Goal: Transaction & Acquisition: Download file/media

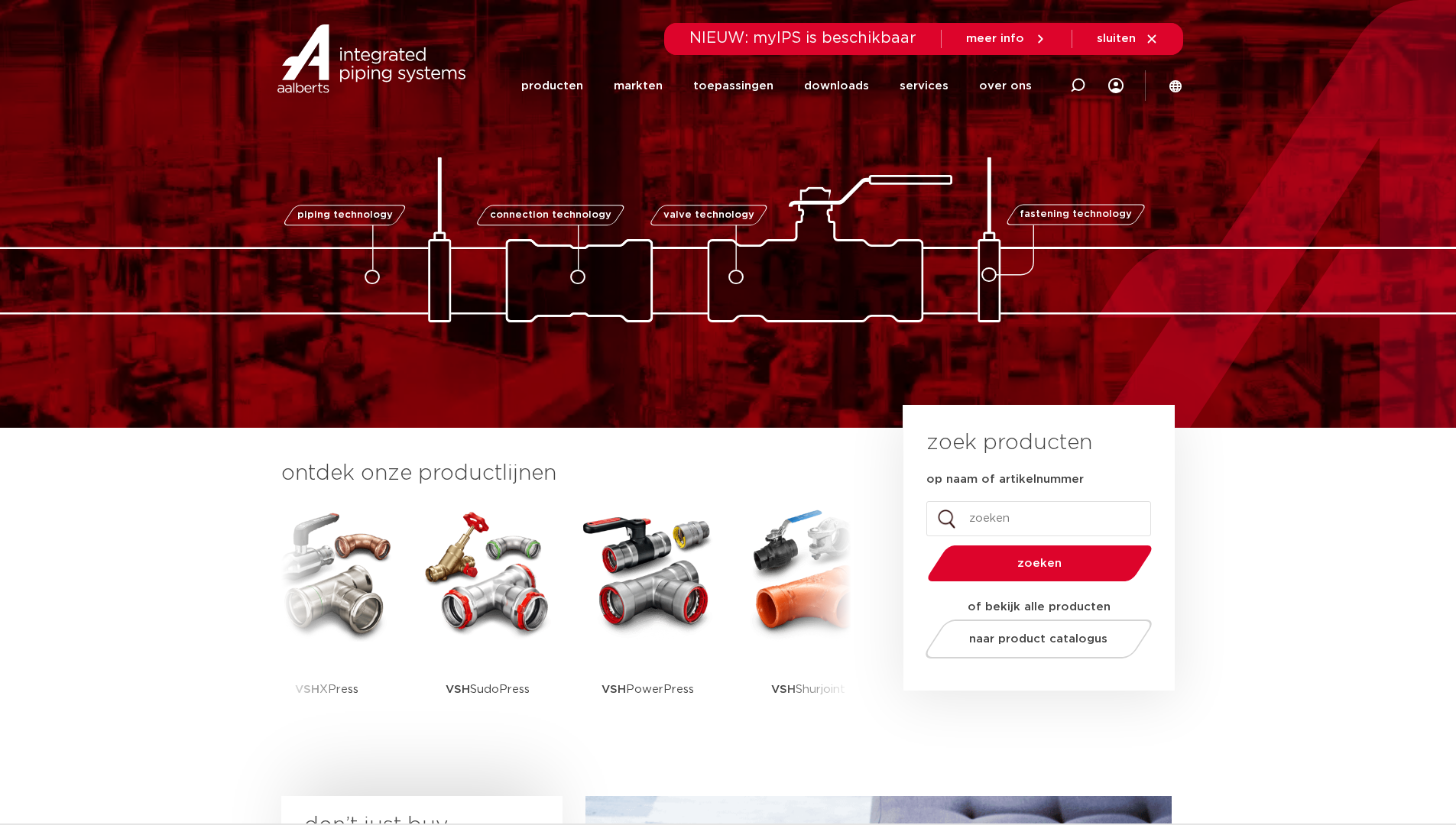
click at [1153, 37] on icon at bounding box center [1152, 39] width 14 height 14
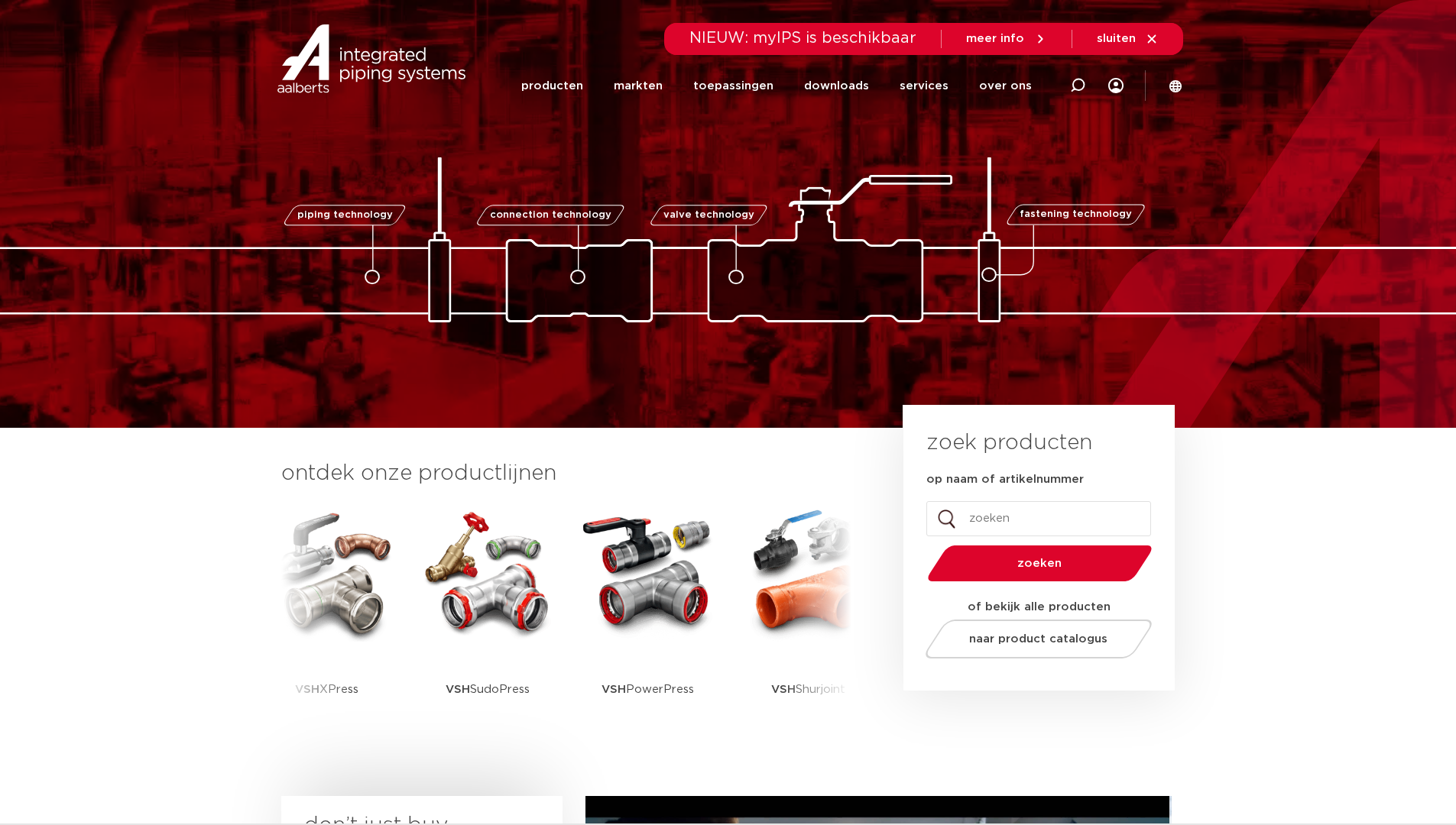
click at [1153, 42] on icon at bounding box center [1152, 39] width 14 height 14
click at [1153, 40] on icon at bounding box center [1151, 39] width 9 height 9
click at [1153, 36] on icon at bounding box center [1151, 39] width 9 height 9
click at [1147, 39] on icon at bounding box center [1152, 39] width 14 height 14
click at [1103, 37] on span "sluiten" at bounding box center [1115, 38] width 39 height 11
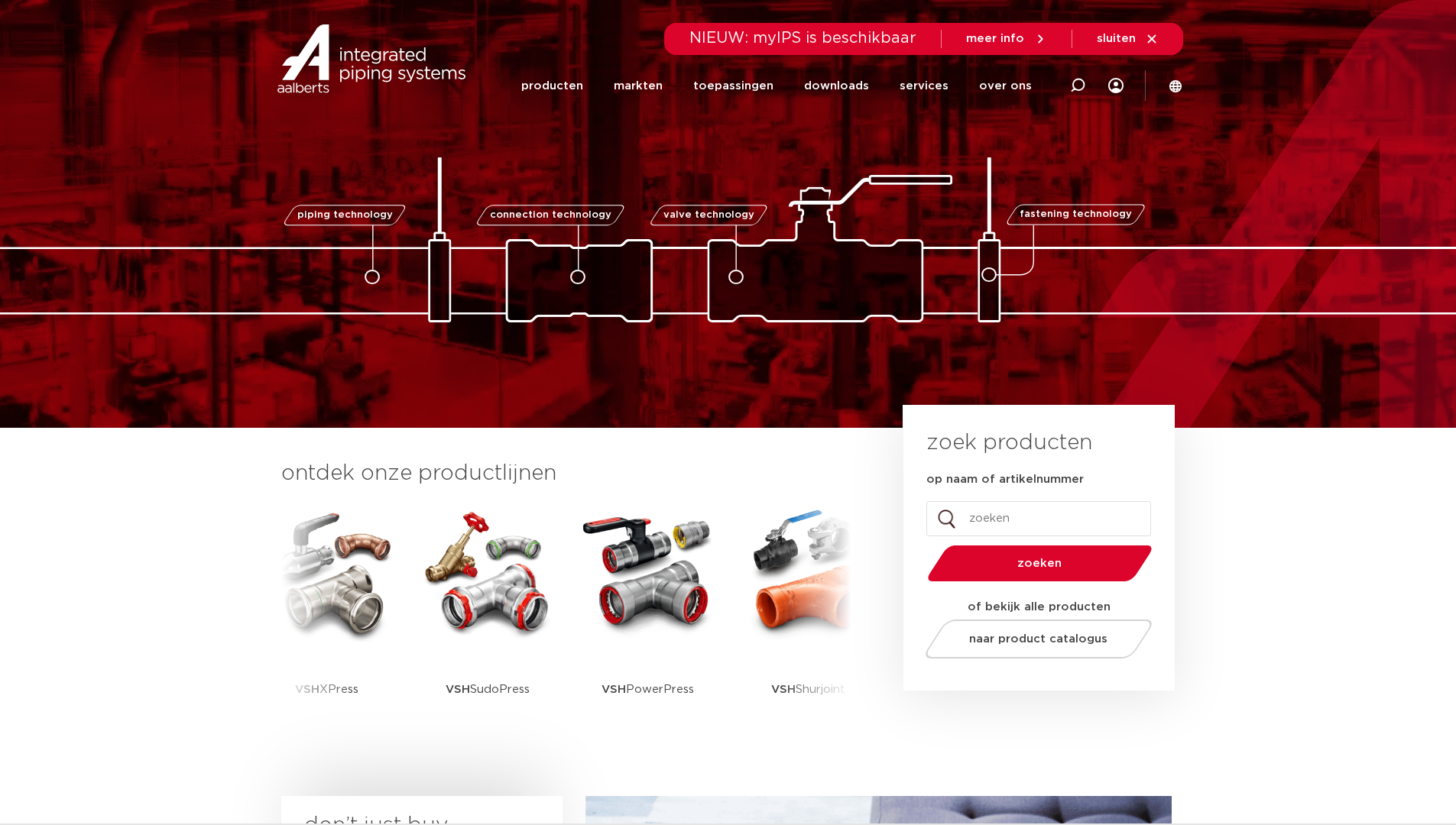
click at [1125, 33] on span "sluiten" at bounding box center [1115, 38] width 39 height 11
click at [1153, 37] on icon at bounding box center [1151, 39] width 9 height 9
click at [1128, 37] on span "sluiten" at bounding box center [1115, 38] width 39 height 11
click at [1018, 37] on span "meer info" at bounding box center [995, 38] width 58 height 11
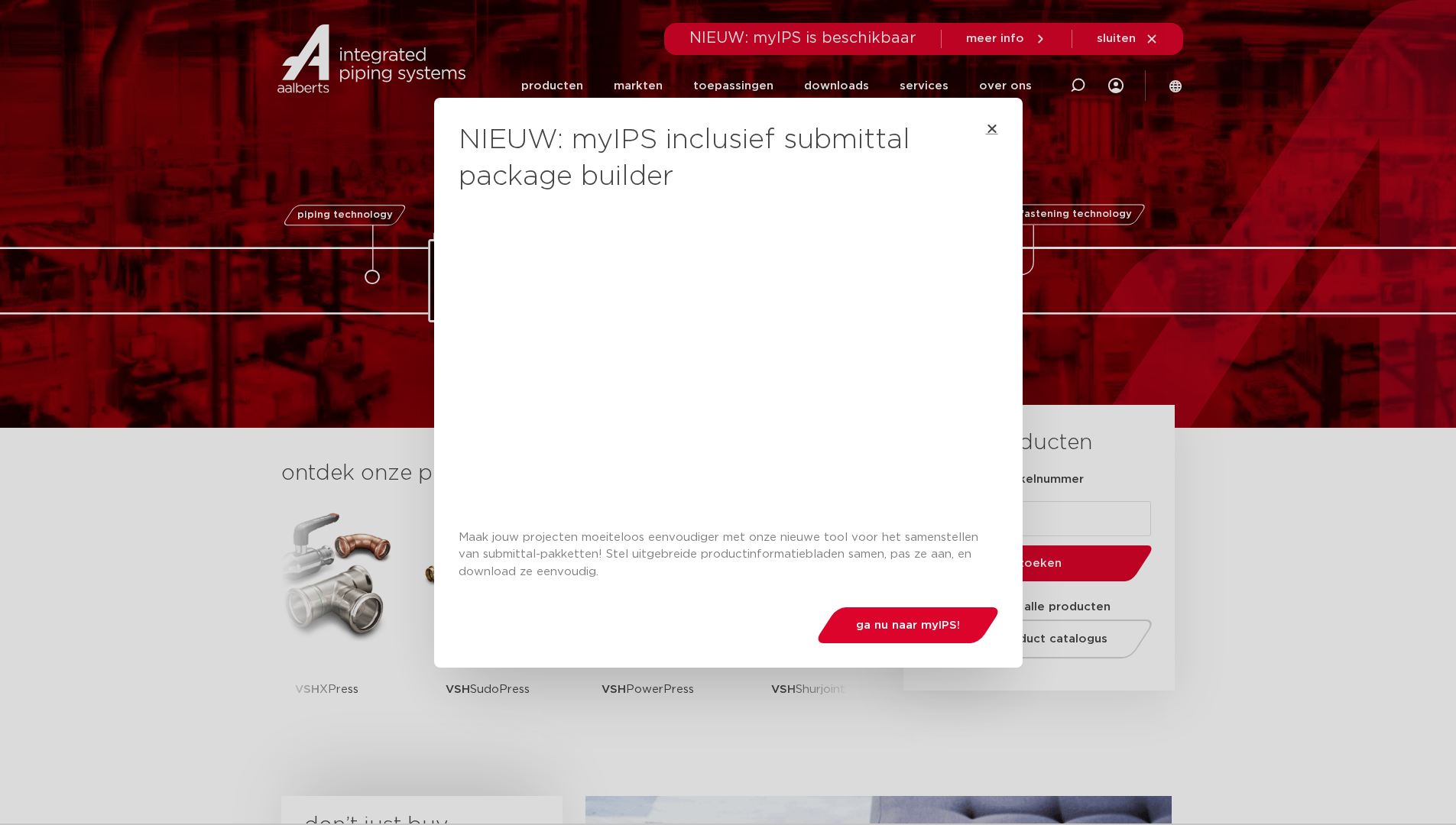
click at [987, 131] on icon "Close" at bounding box center [992, 129] width 12 height 12
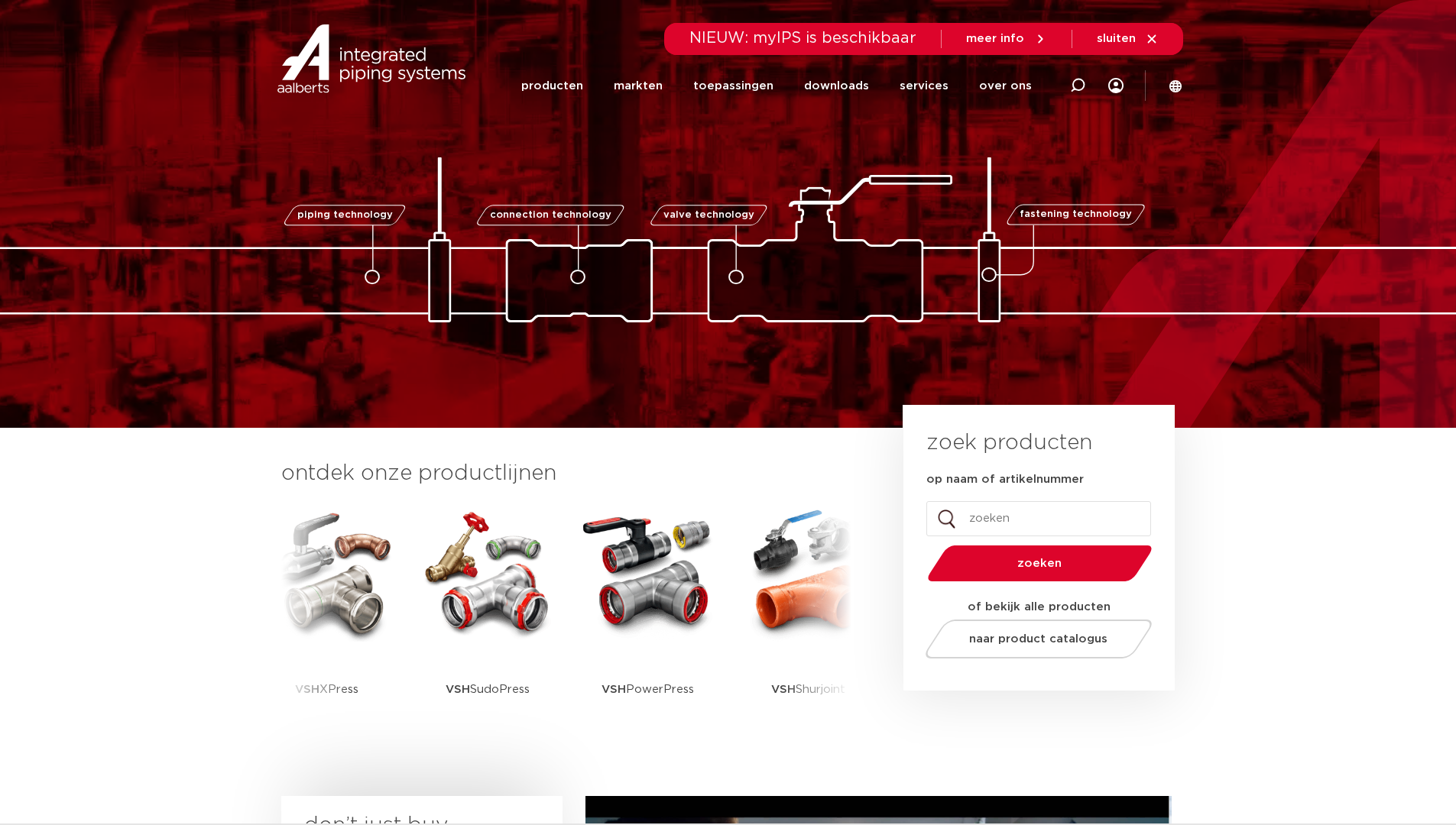
click at [1125, 39] on span "sluiten" at bounding box center [1115, 38] width 39 height 11
click at [1154, 38] on icon at bounding box center [1152, 39] width 14 height 14
click at [1148, 36] on icon at bounding box center [1151, 39] width 9 height 9
click at [1149, 38] on icon at bounding box center [1152, 39] width 14 height 14
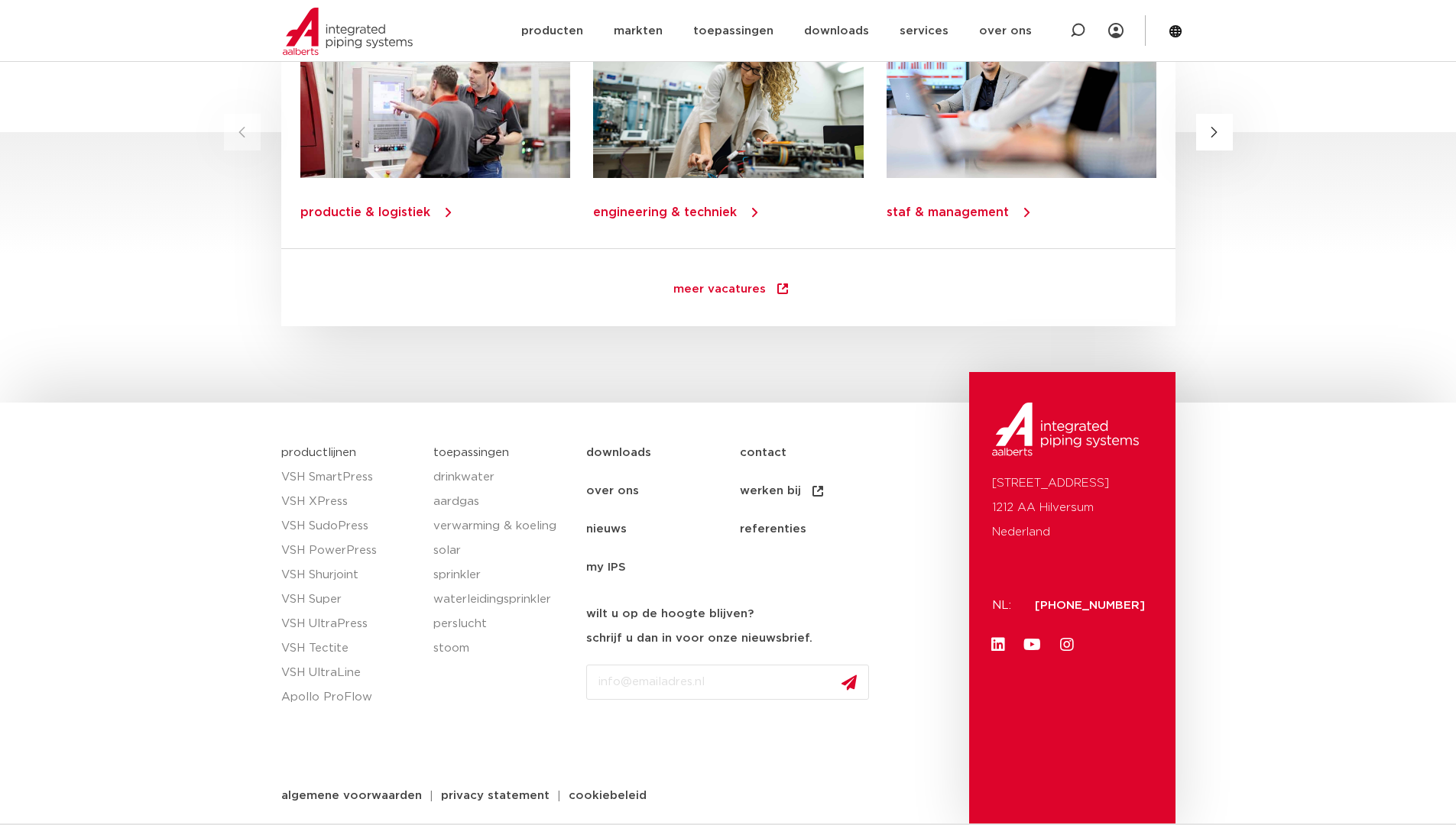
scroll to position [2074, 0]
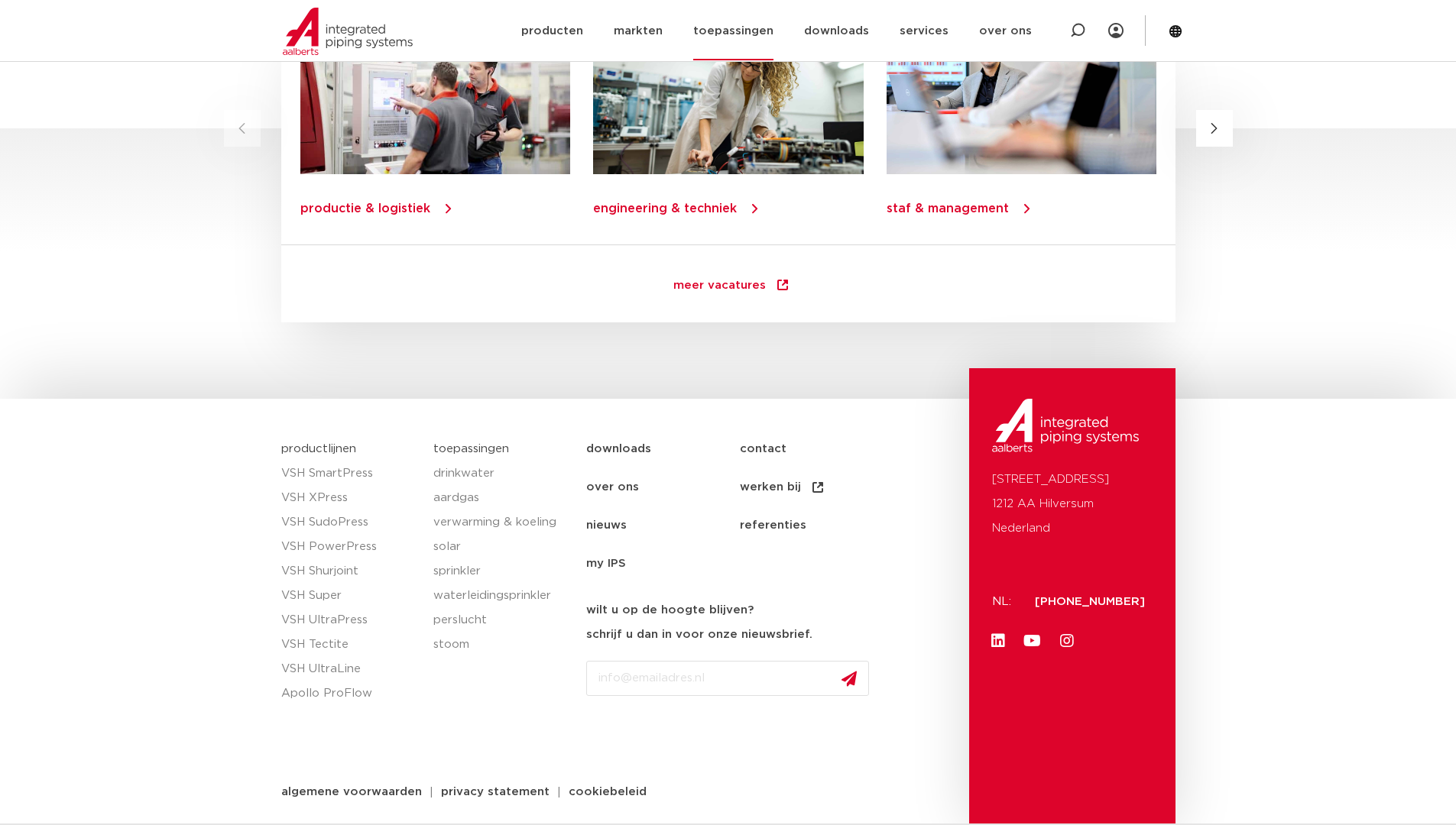
click at [734, 29] on link "toepassingen" at bounding box center [733, 31] width 80 height 59
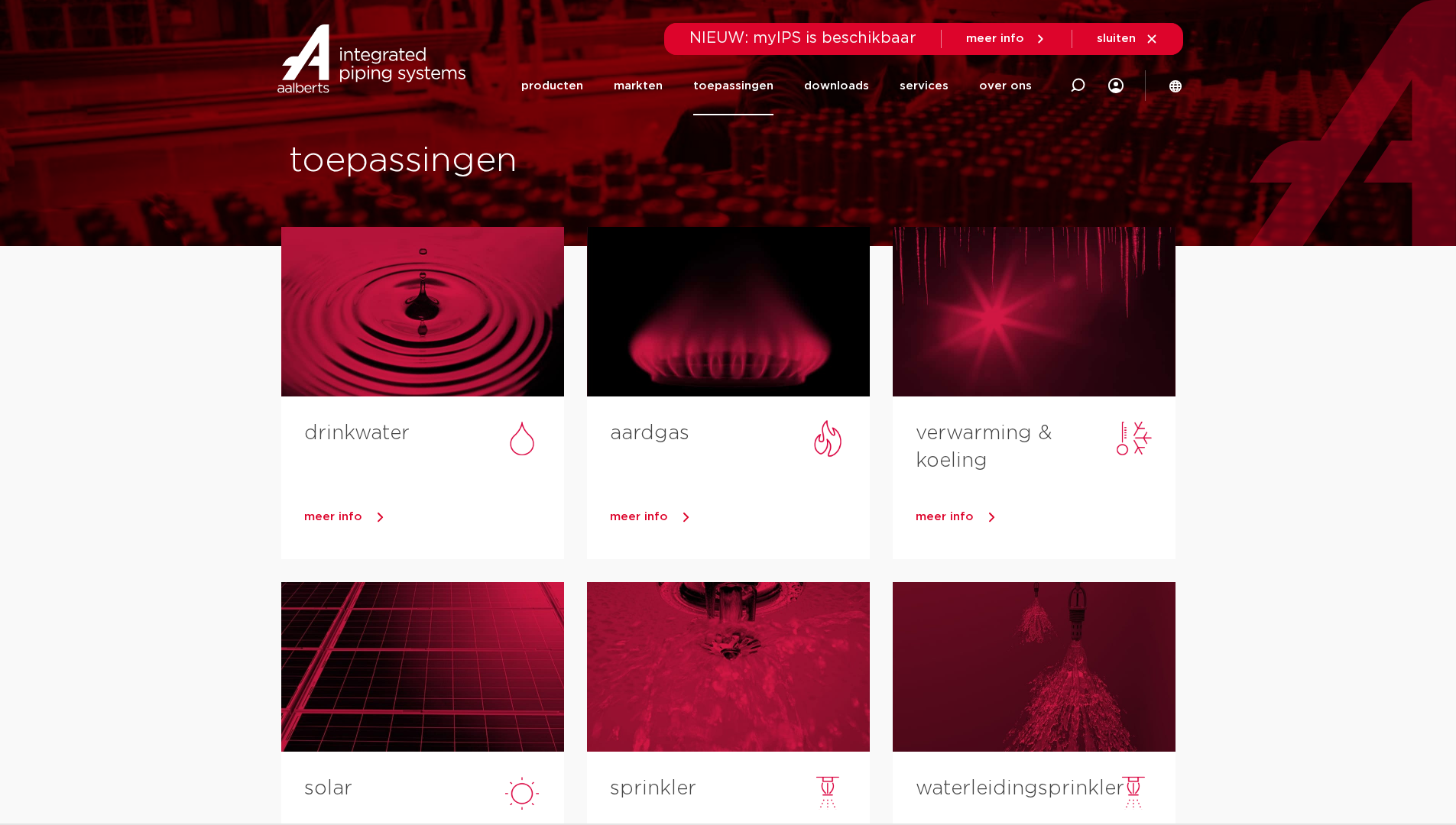
drag, startPoint x: 1189, startPoint y: 121, endPoint x: 1160, endPoint y: 222, distance: 105.1
click at [1185, 138] on div "toepassingen" at bounding box center [728, 122] width 1456 height 246
click at [1131, 40] on span "sluiten" at bounding box center [1115, 38] width 39 height 11
click at [1152, 36] on icon at bounding box center [1152, 39] width 14 height 14
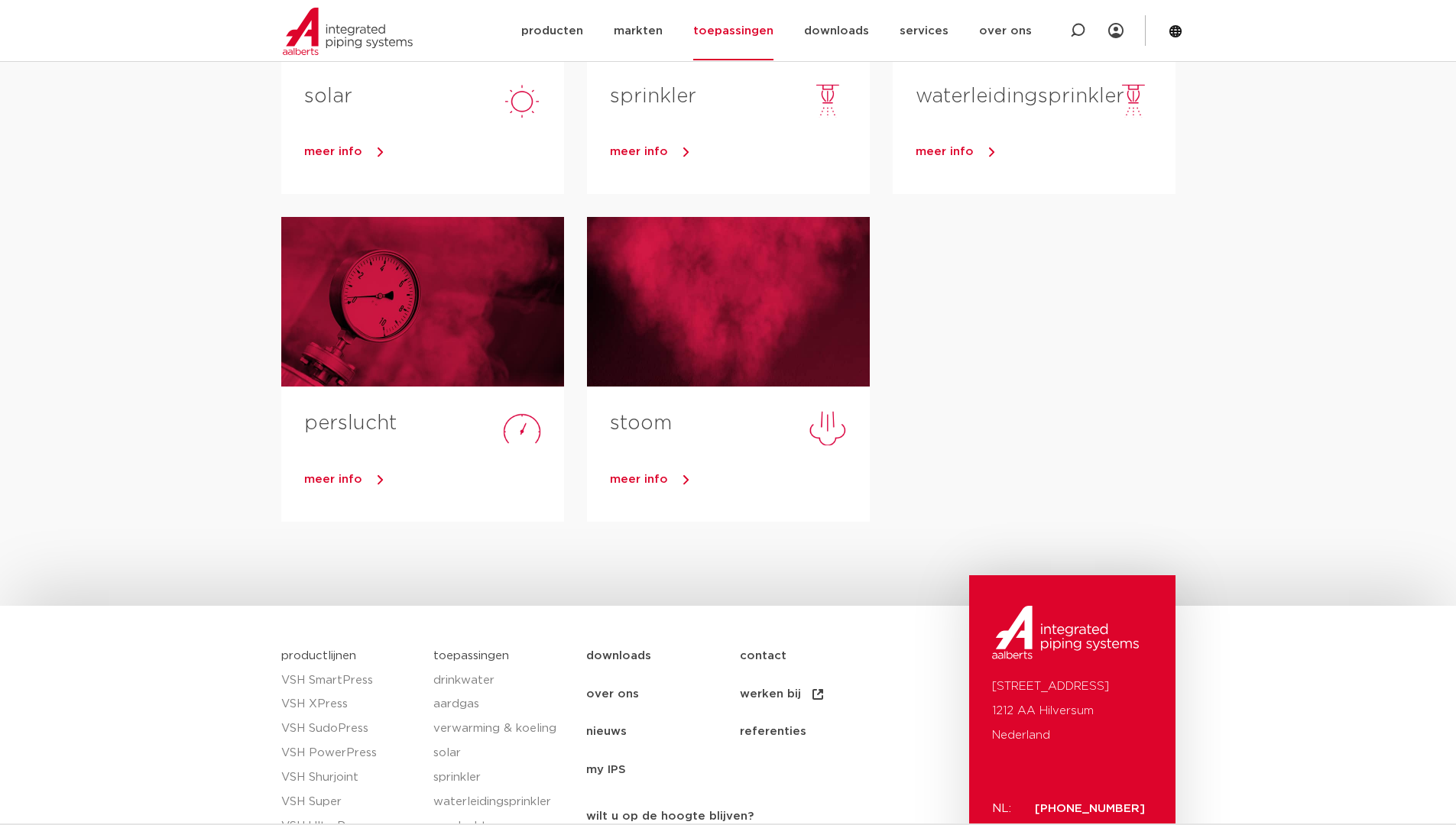
scroll to position [368, 0]
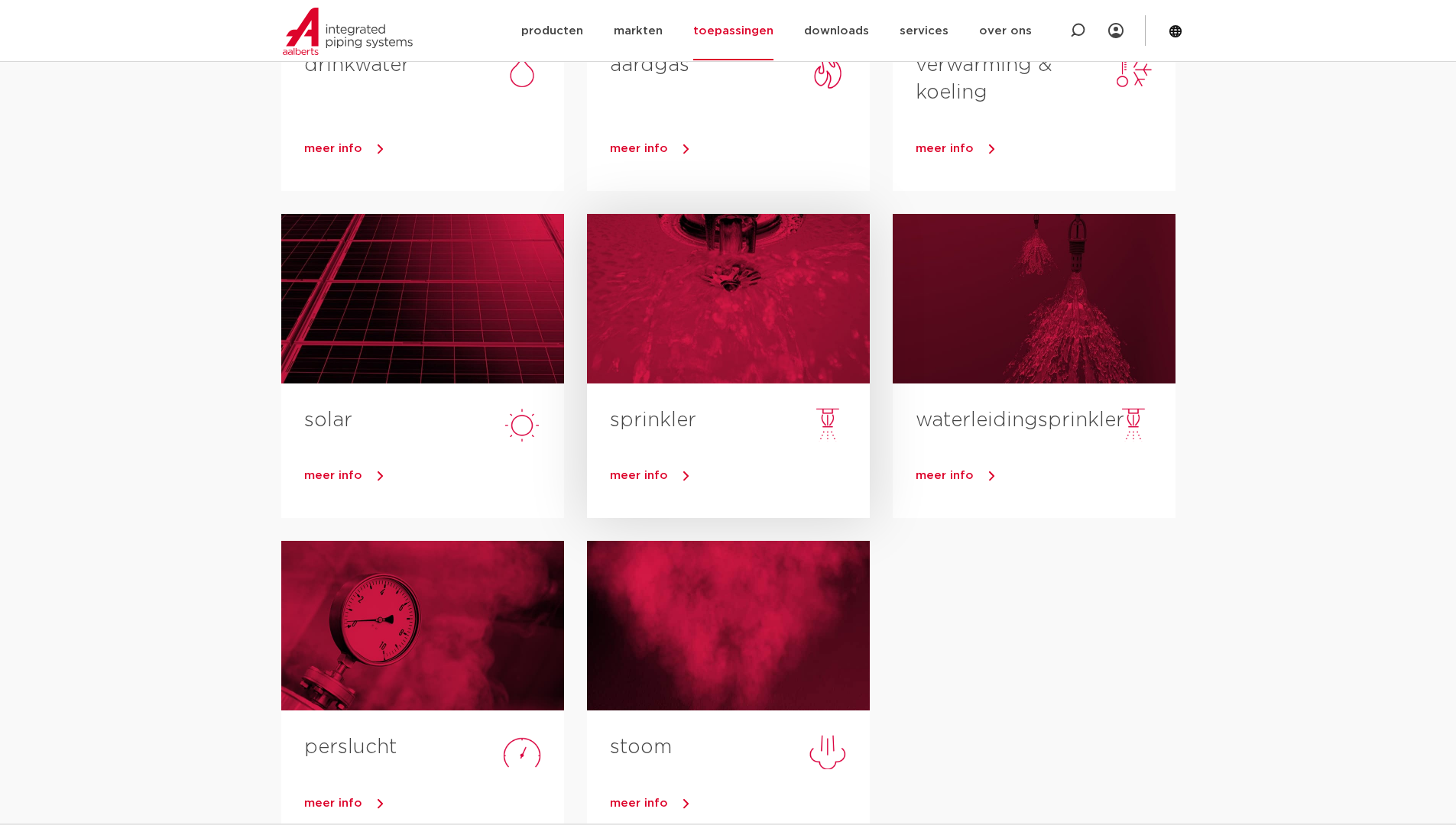
click at [656, 422] on link "sprinkler" at bounding box center [652, 419] width 86 height 20
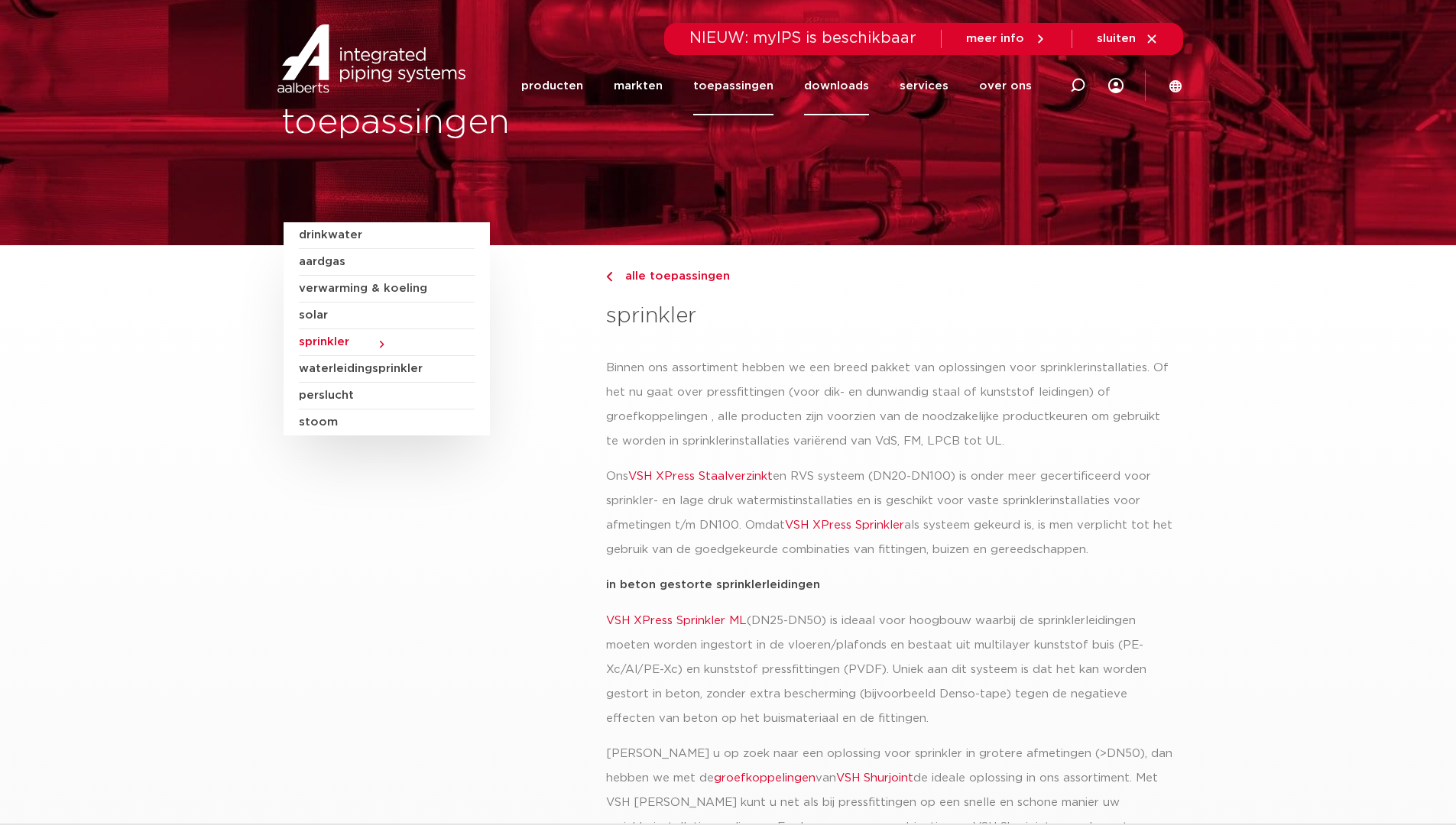
click at [845, 87] on link "downloads" at bounding box center [836, 86] width 65 height 59
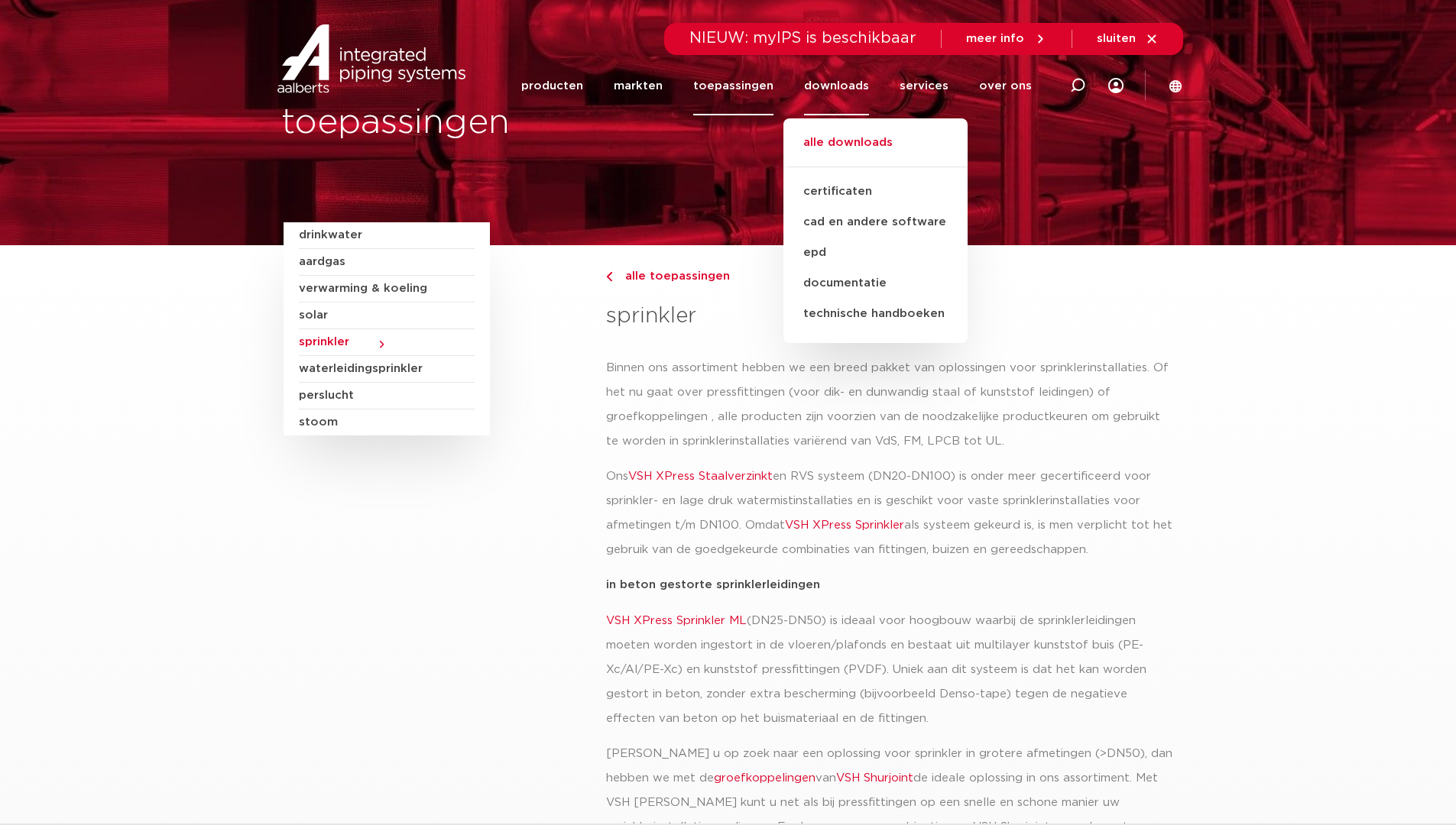
click at [857, 143] on link "alle downloads" at bounding box center [876, 150] width 184 height 34
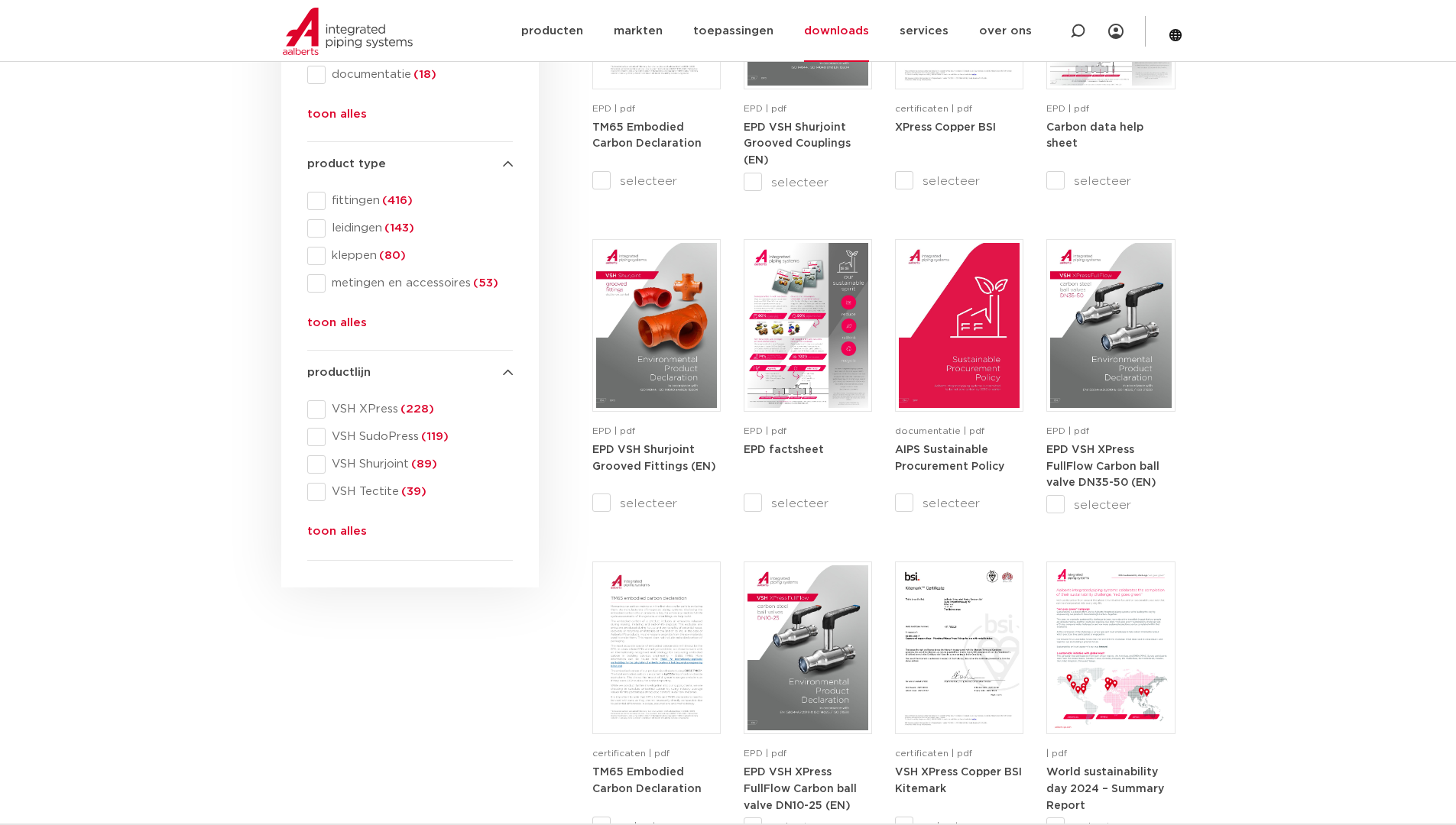
scroll to position [674, 0]
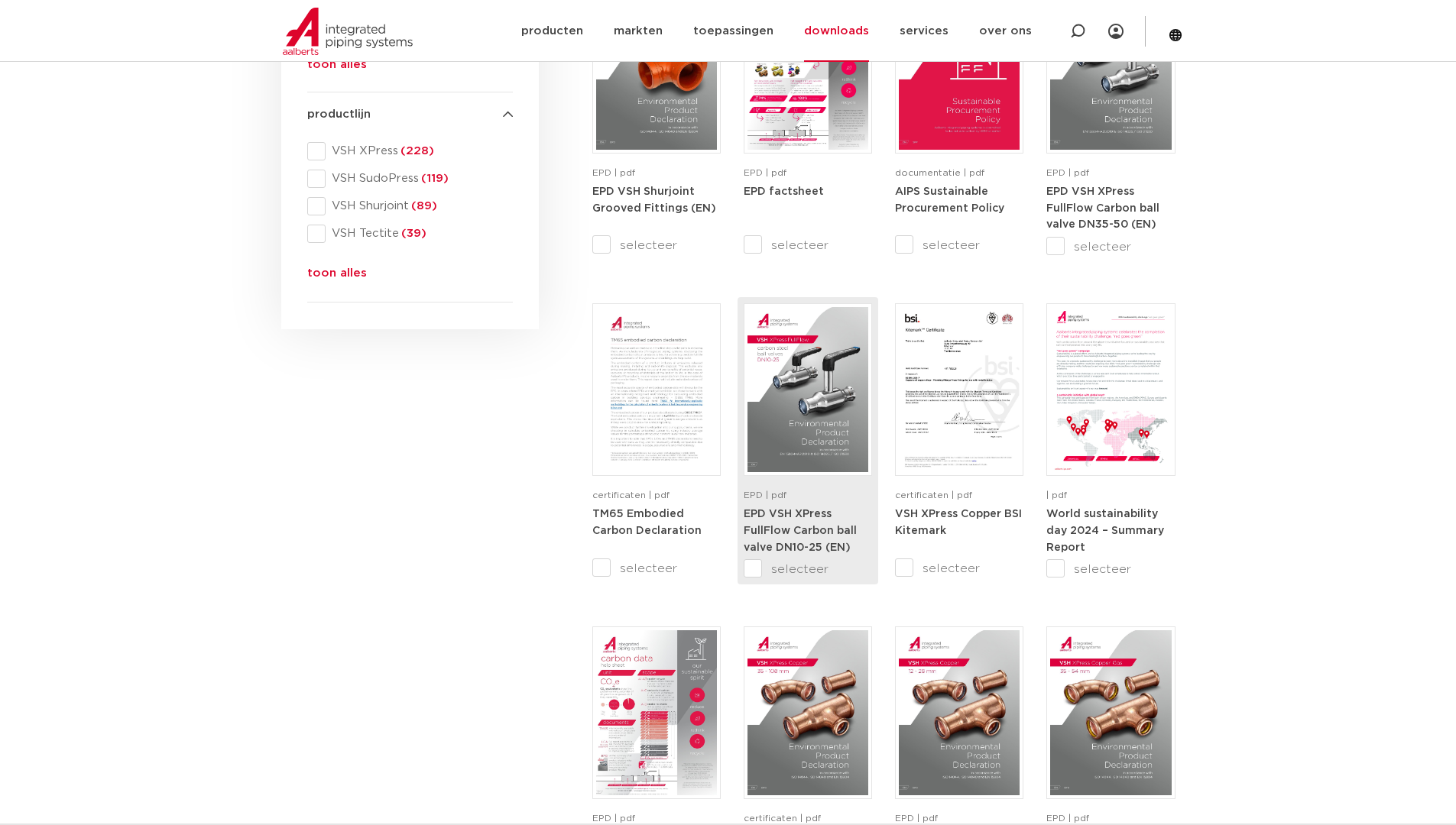
click at [803, 412] on img at bounding box center [807, 390] width 121 height 165
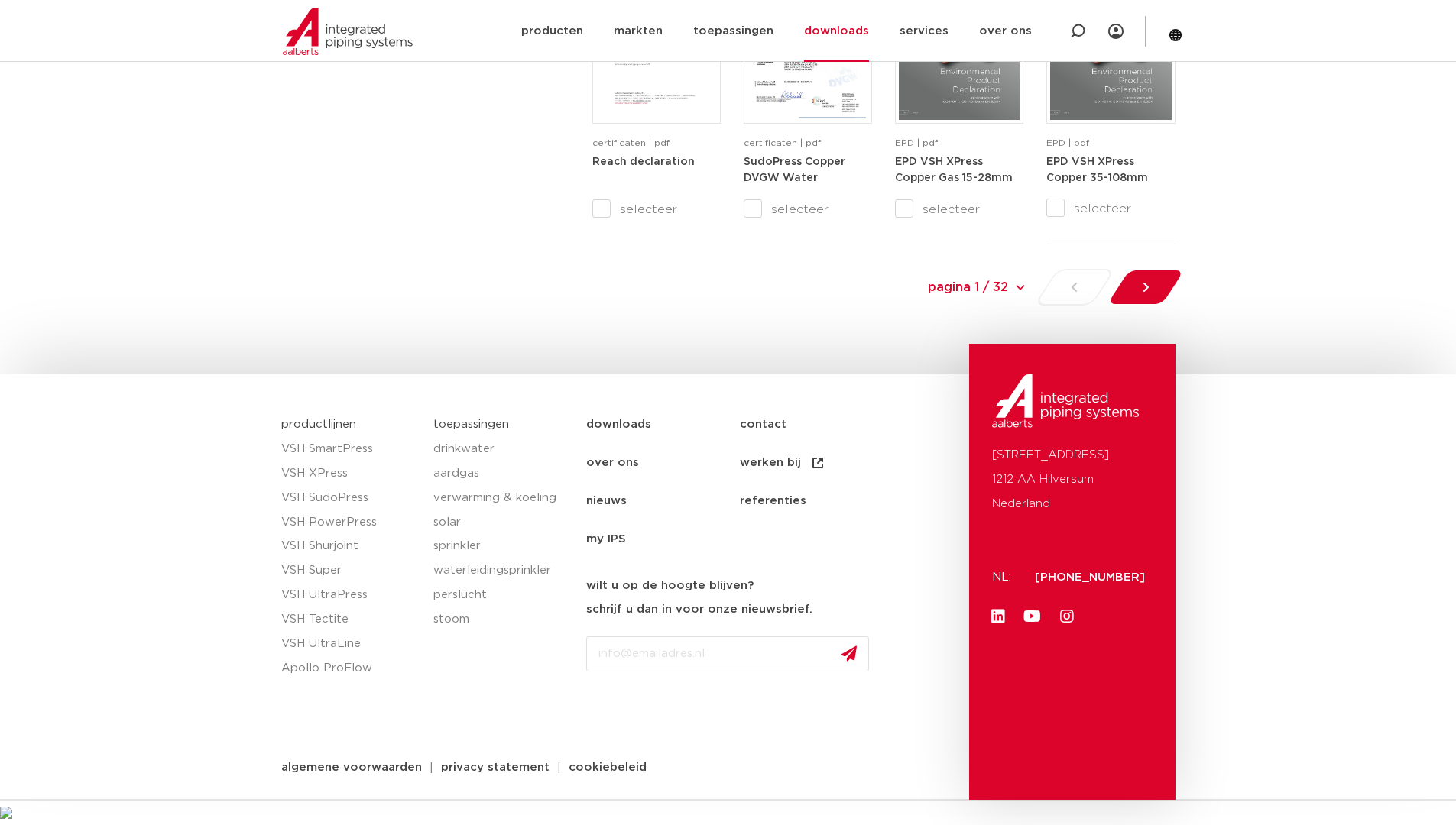
scroll to position [0, 0]
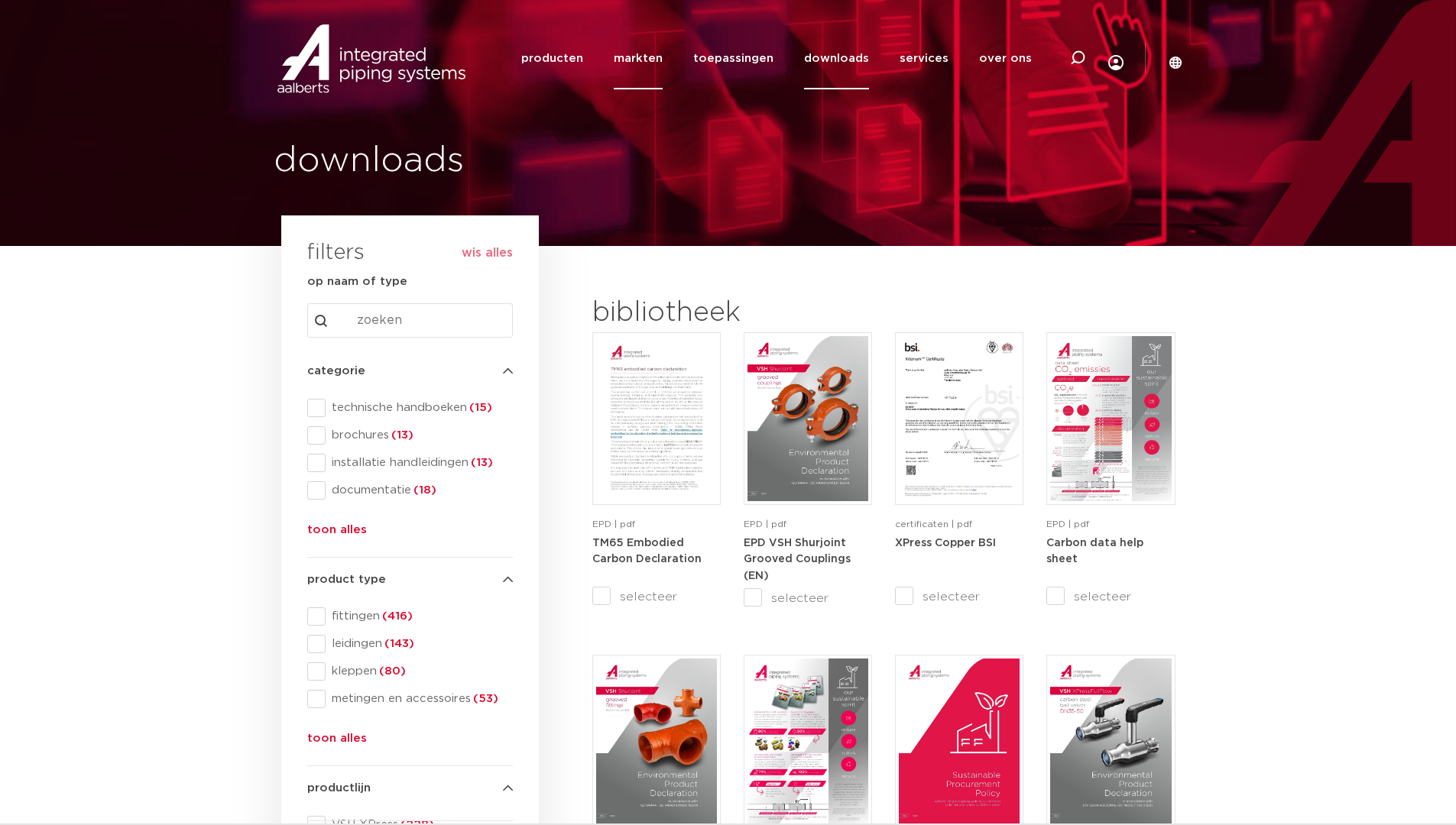
click at [652, 56] on link "markten" at bounding box center [638, 58] width 49 height 62
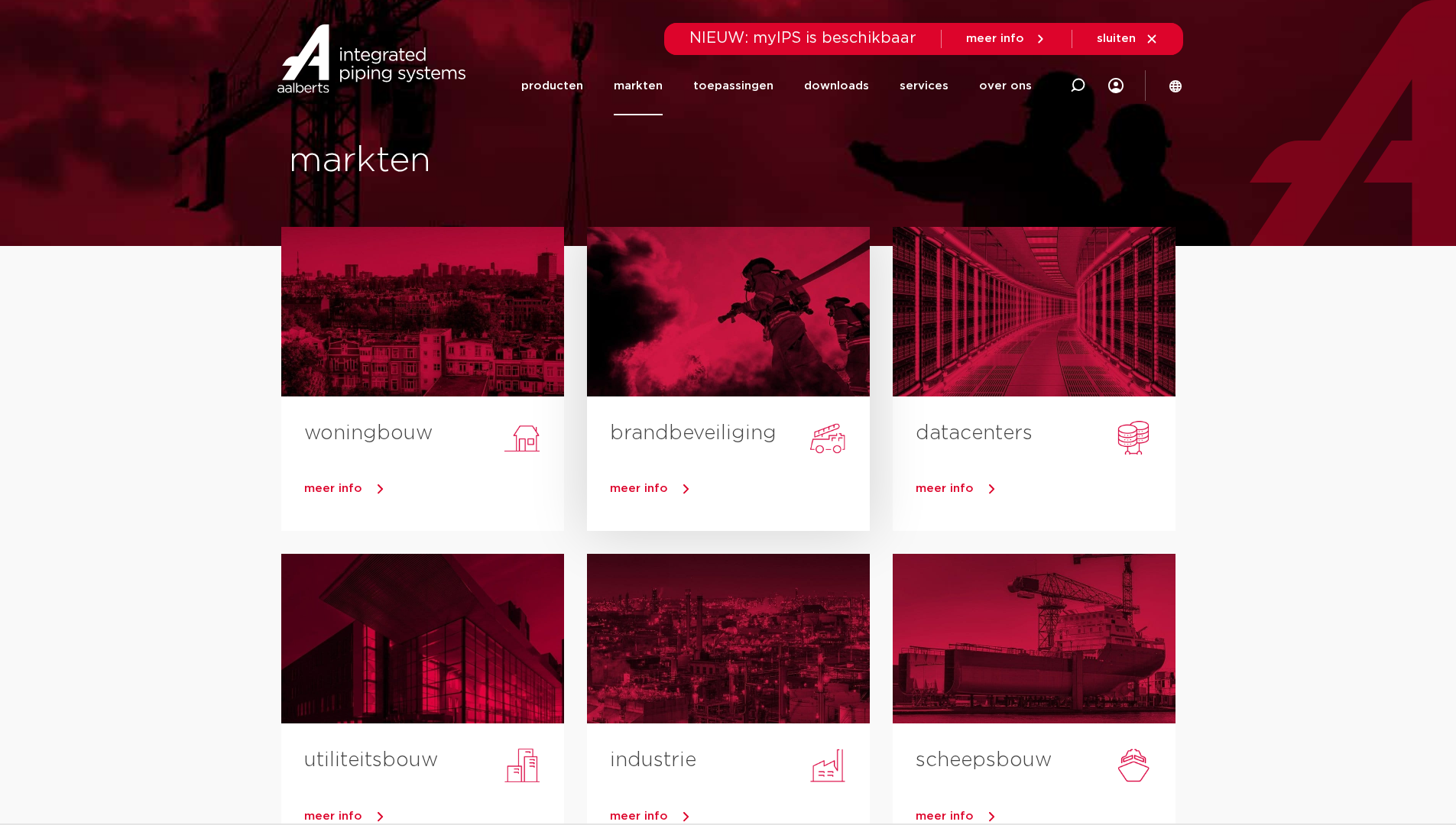
click at [791, 301] on div at bounding box center [728, 311] width 282 height 169
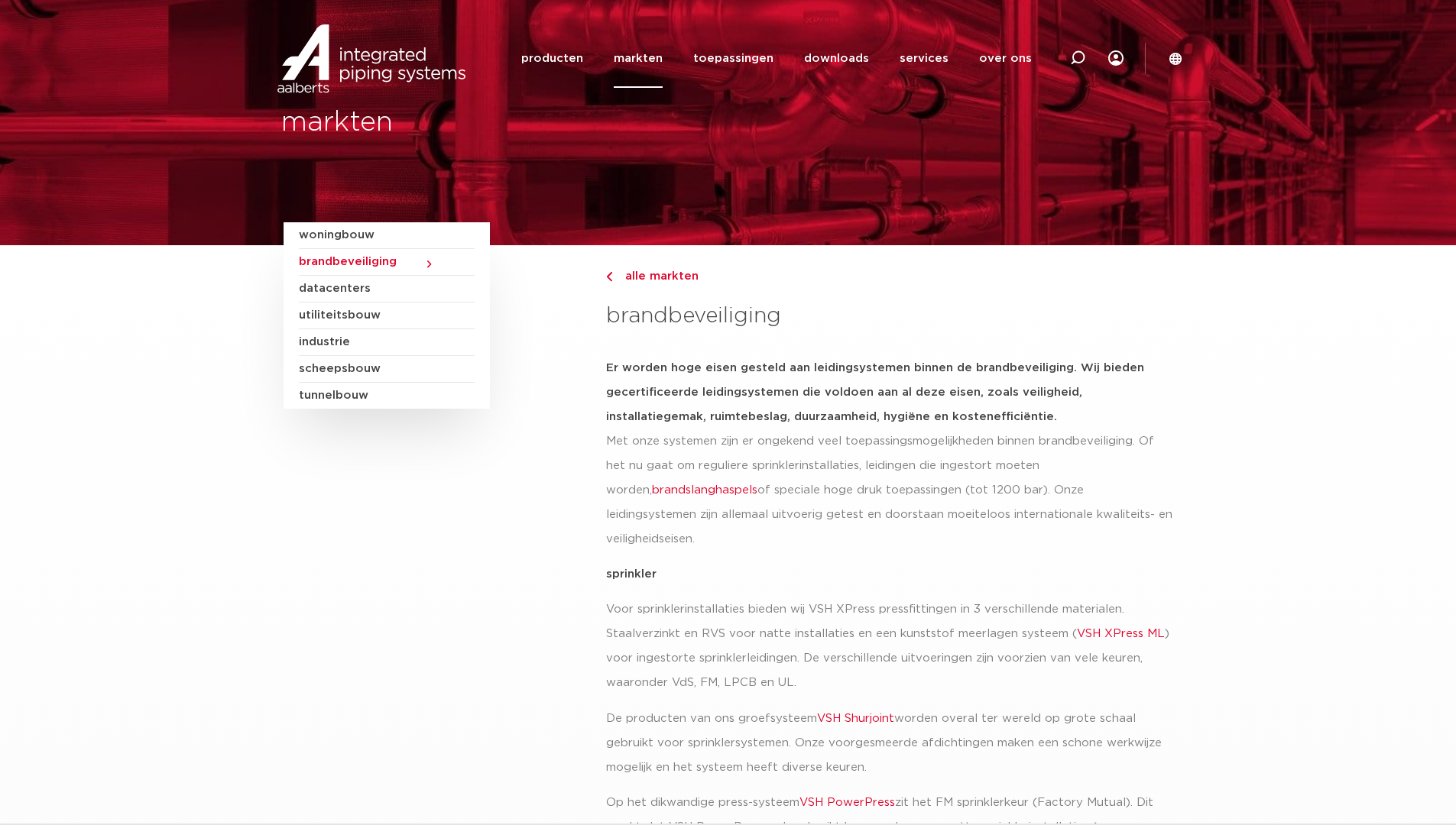
click at [328, 312] on span "utiliteitsbouw" at bounding box center [387, 315] width 175 height 27
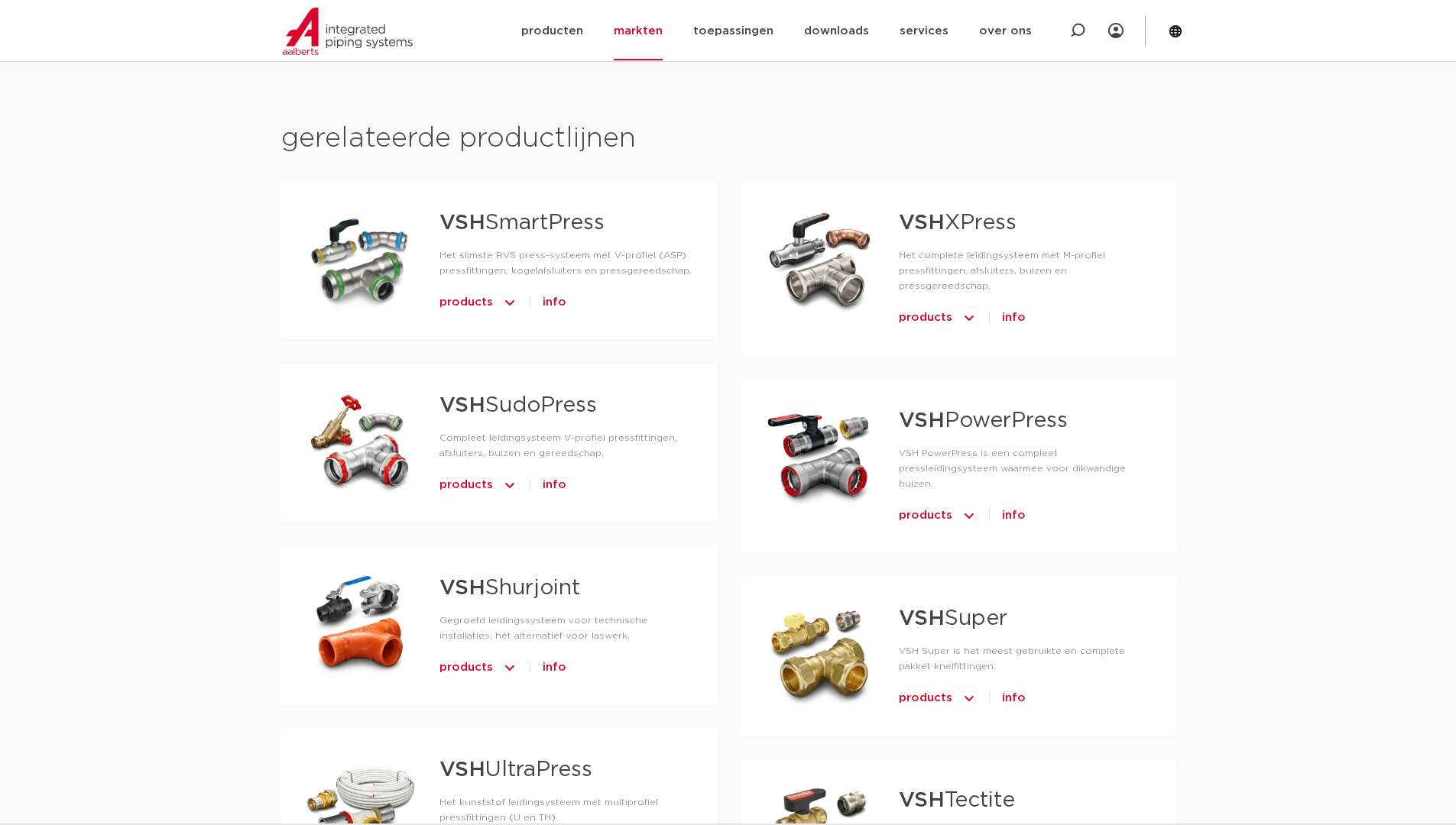
scroll to position [879, 0]
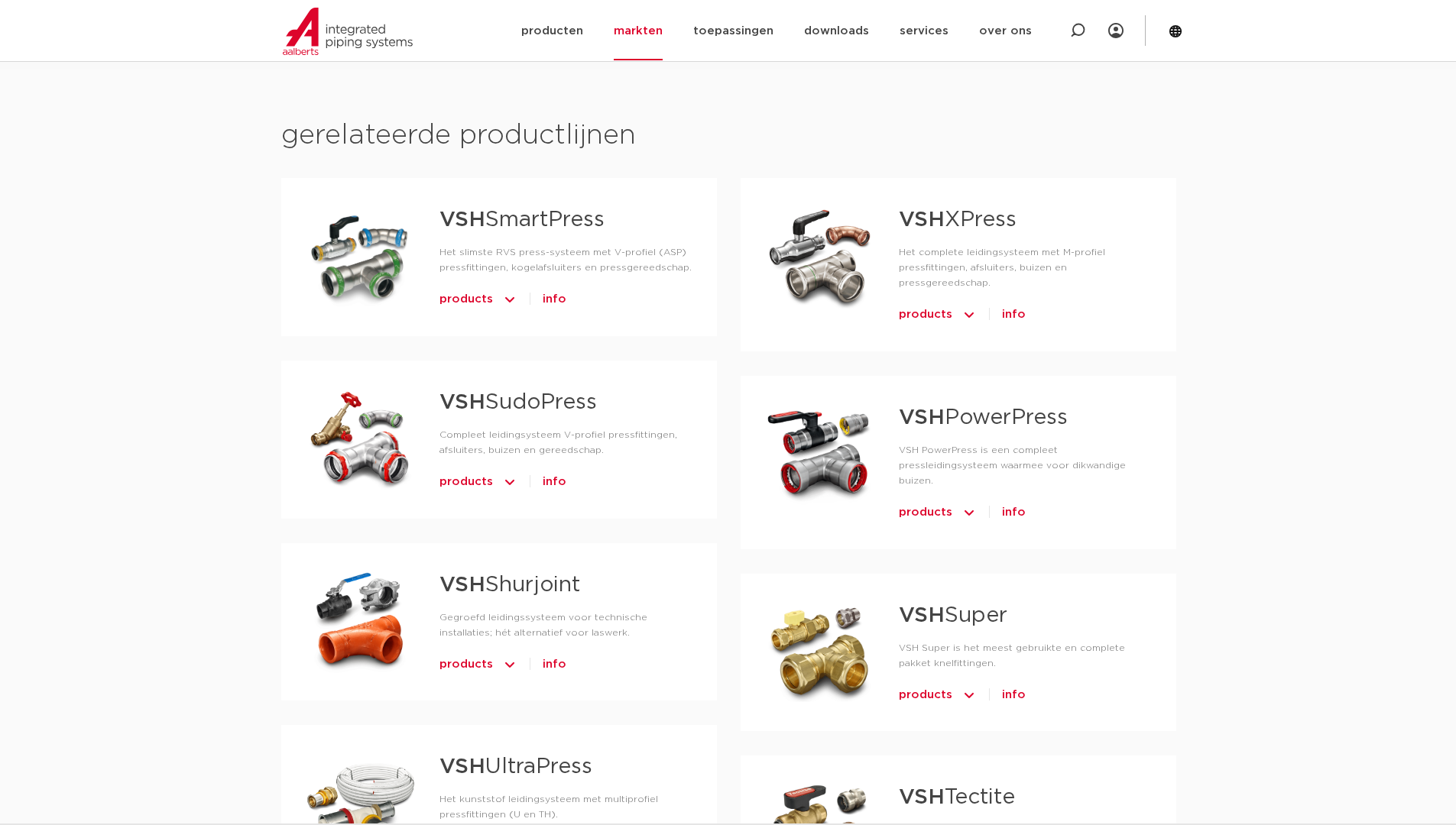
click at [1237, 390] on div "gerelateerde productlijnen VSH SmartPress Het slimste RVS press-systeem met V-p…" at bounding box center [728, 644] width 1456 height 1150
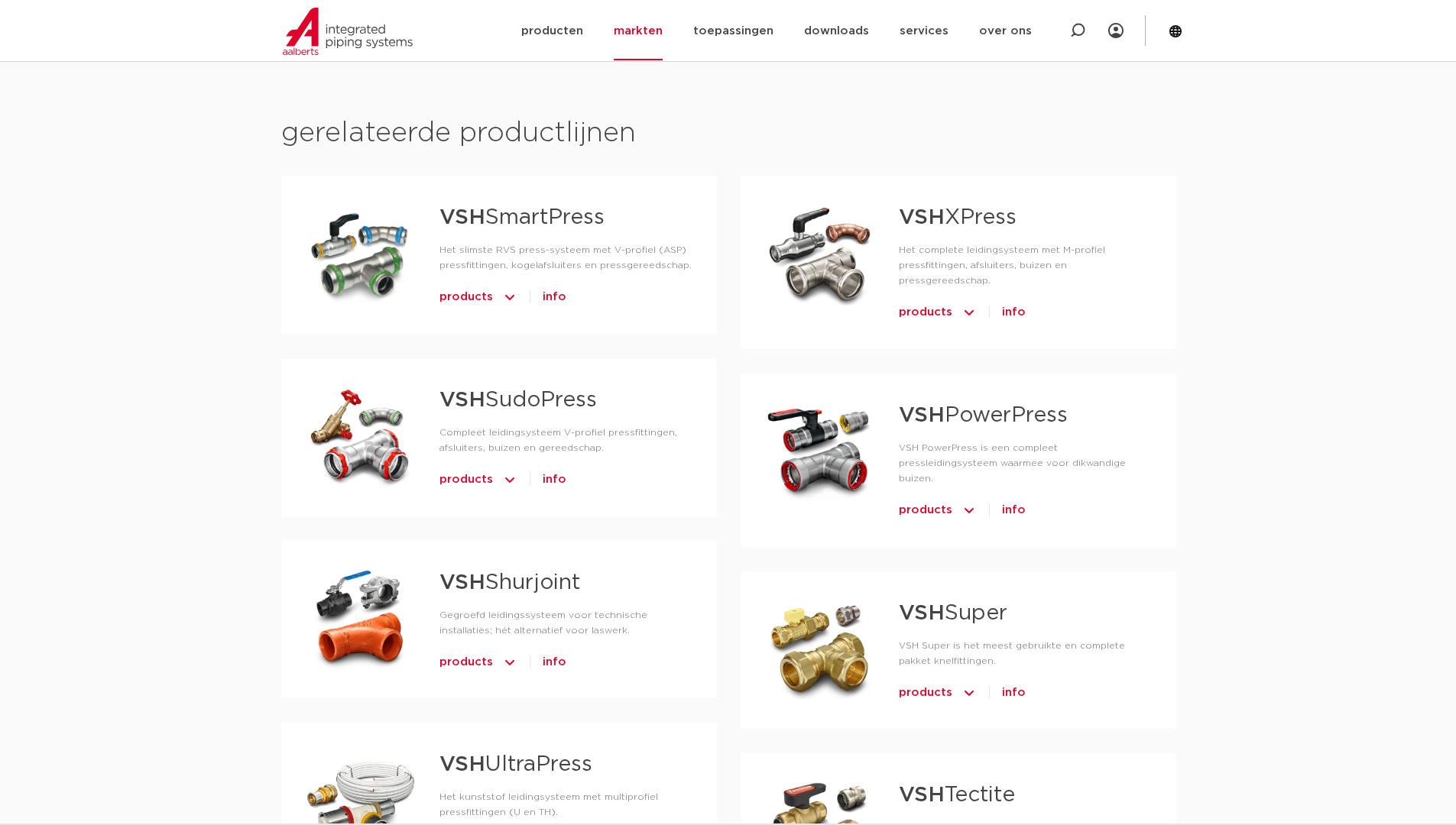
scroll to position [881, 0]
click at [954, 498] on span "products" at bounding box center [938, 510] width 78 height 24
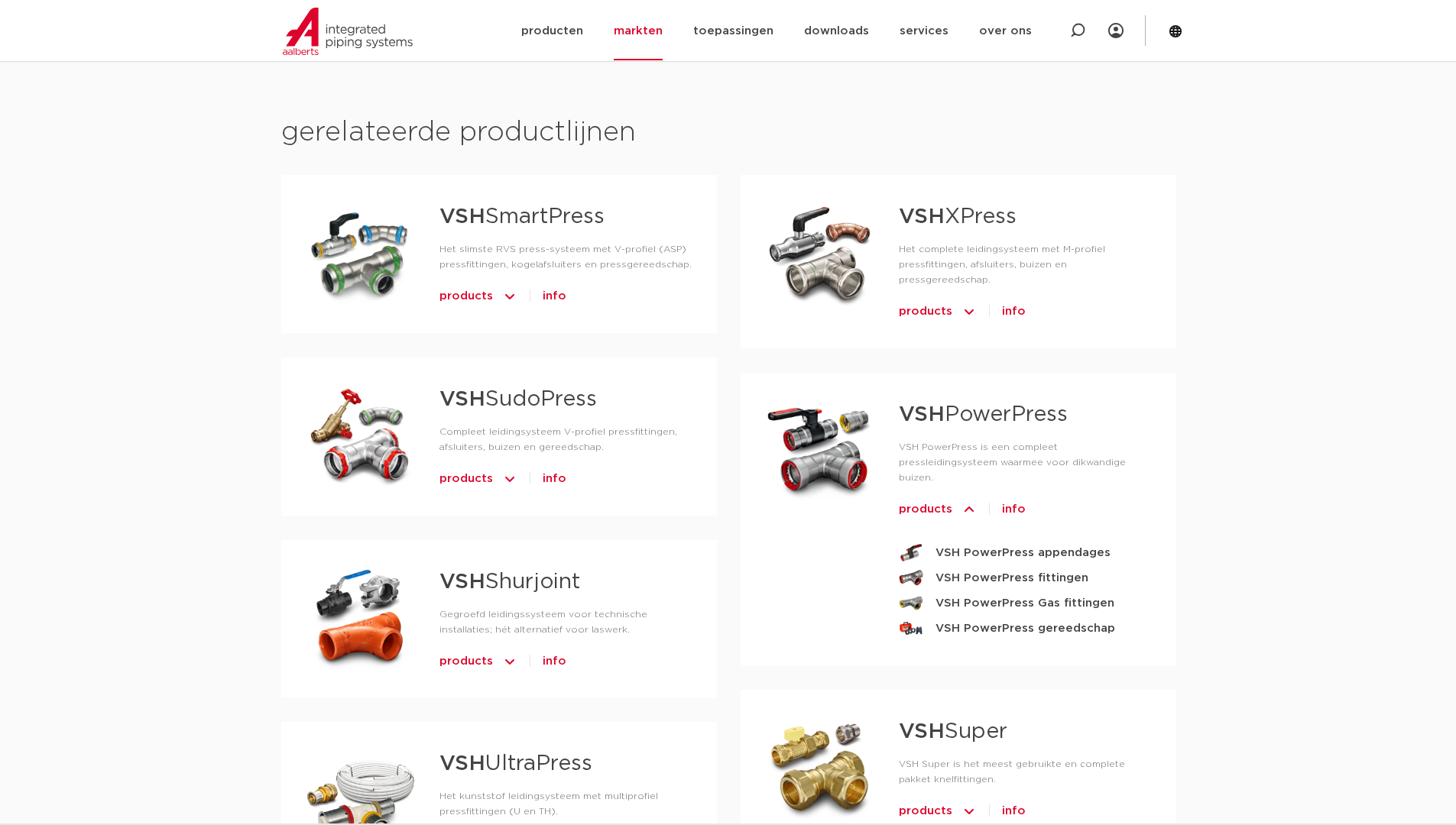
click at [954, 498] on span "products" at bounding box center [938, 510] width 78 height 24
